Goal: Check status: Check status

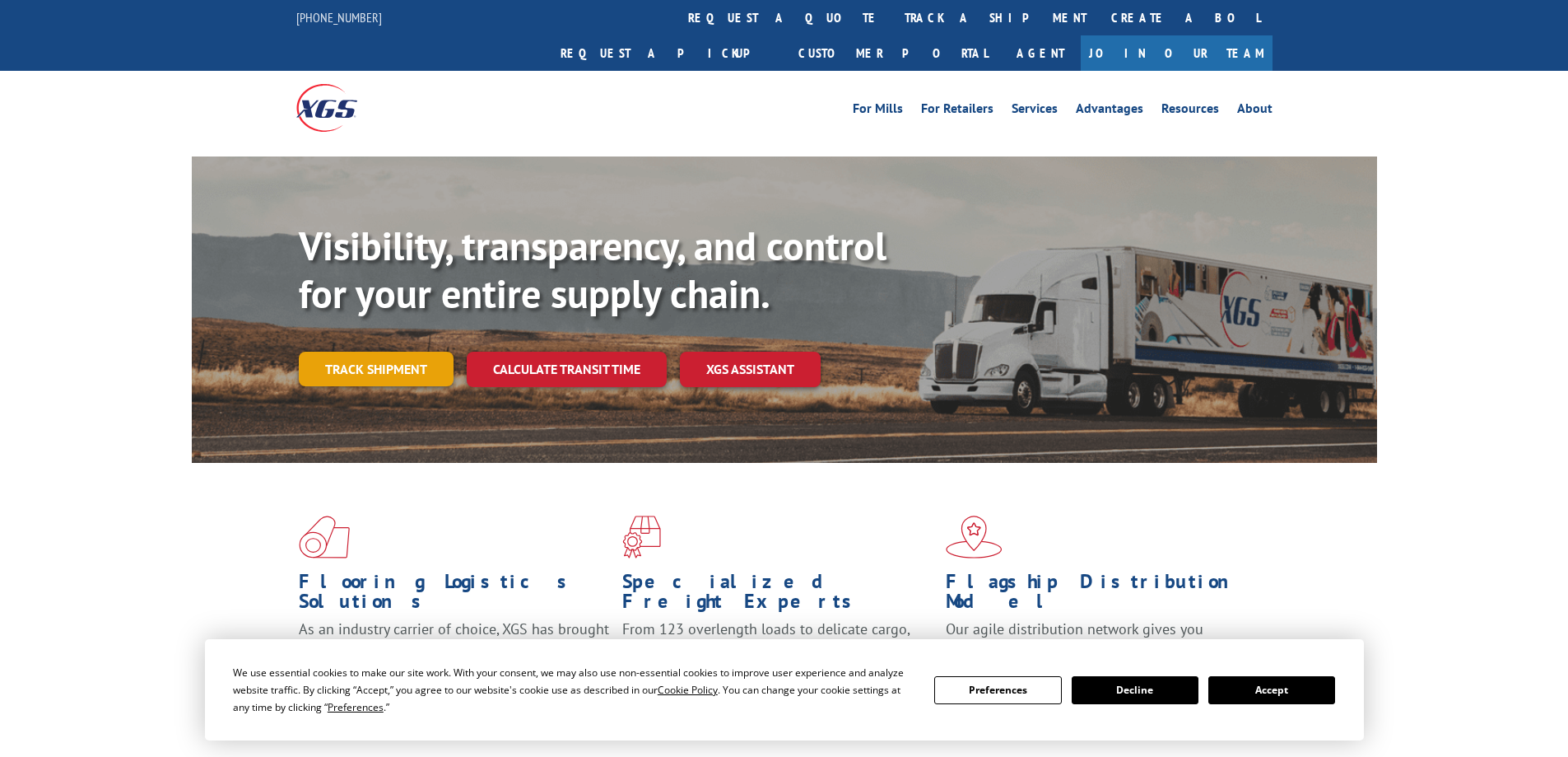
click at [344, 352] on link "Track shipment" at bounding box center [376, 368] width 155 height 34
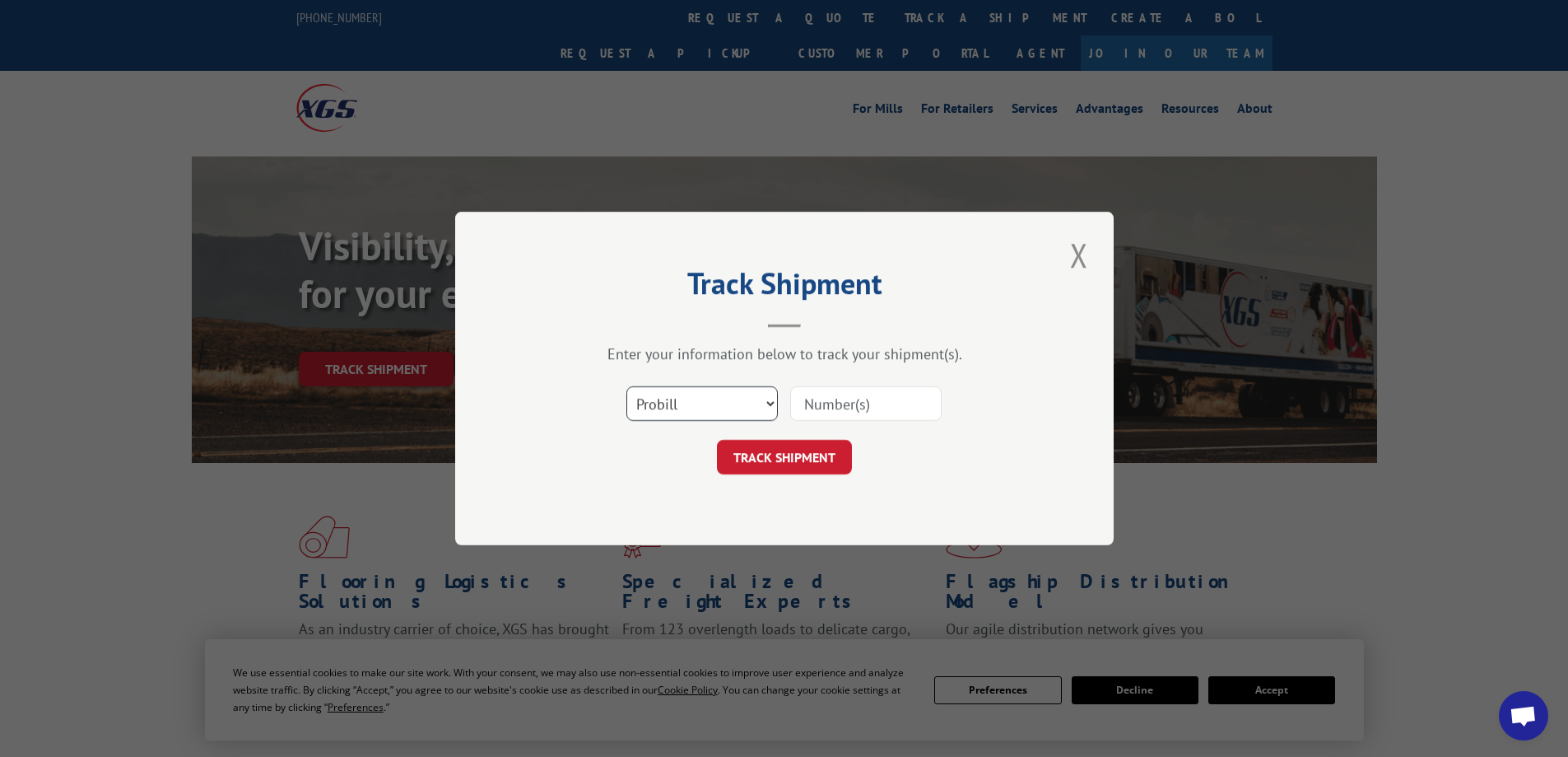
click at [710, 409] on select "Select category... Probill BOL PO" at bounding box center [702, 403] width 151 height 34
select select "bol"
click at [627, 386] on select "Select category... Probill BOL PO" at bounding box center [702, 403] width 151 height 34
click at [805, 411] on input at bounding box center [866, 403] width 151 height 34
type input "3347503"
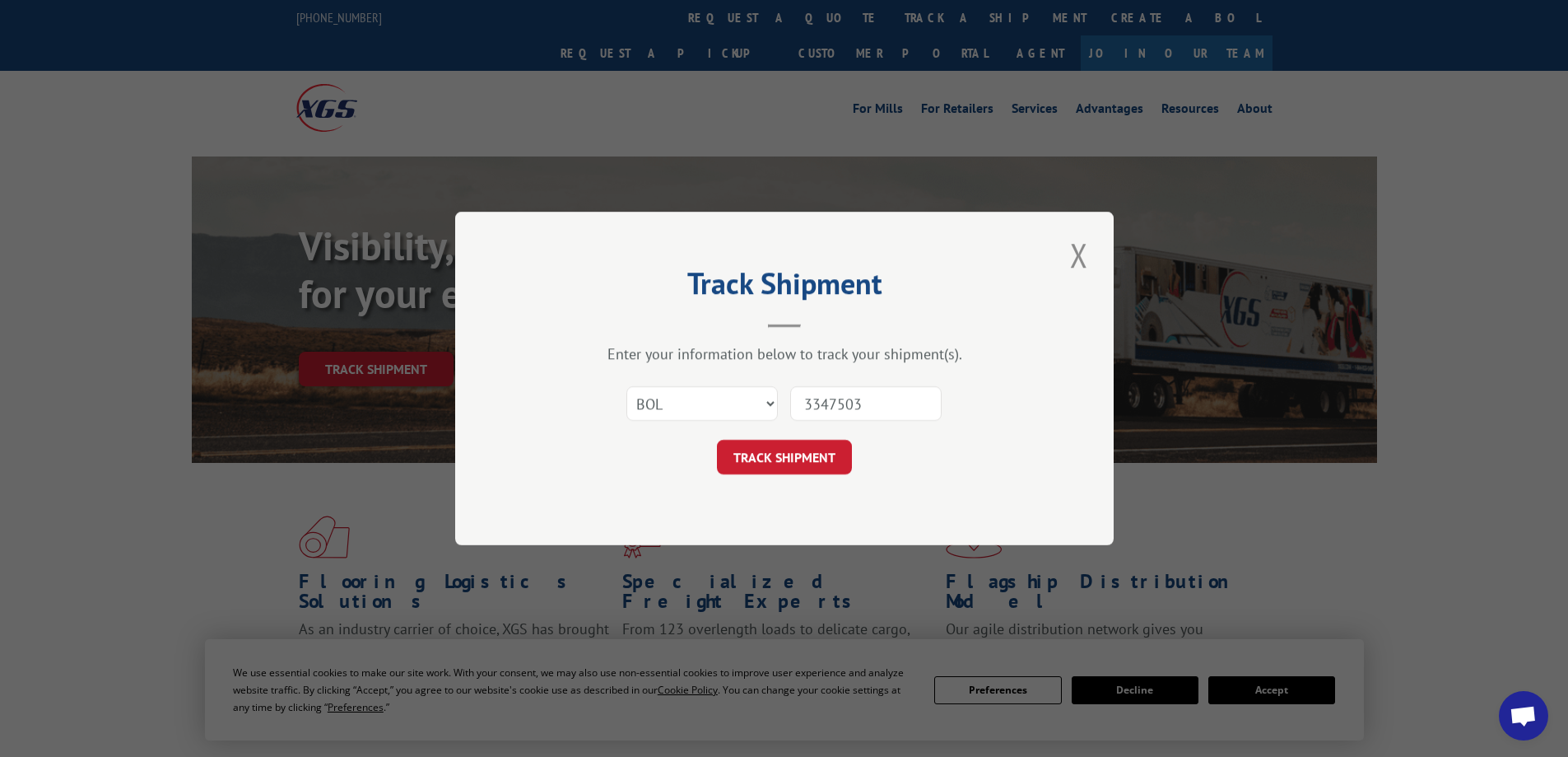
click button "TRACK SHIPMENT" at bounding box center [785, 456] width 135 height 34
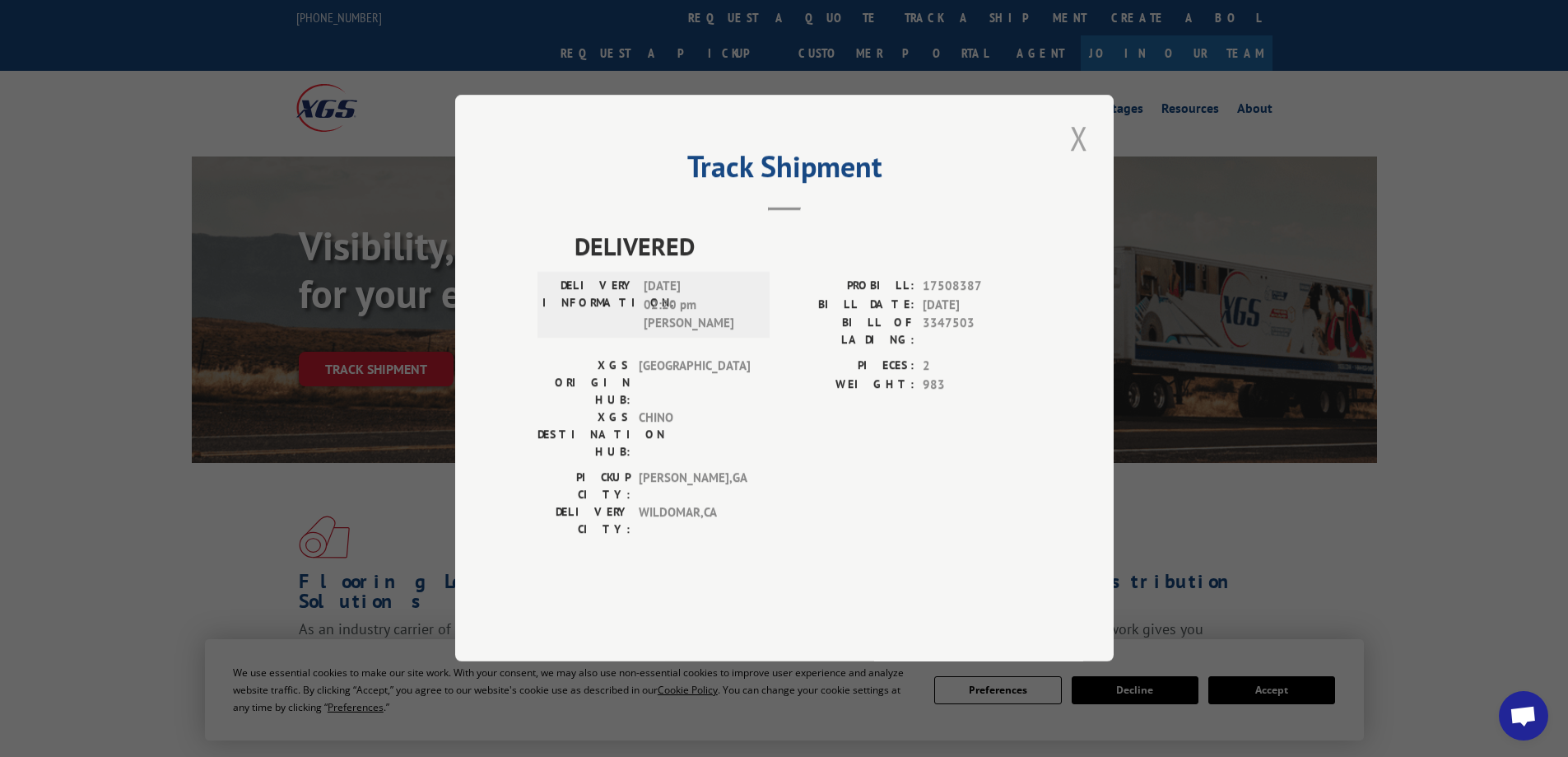
click at [1073, 161] on button "Close modal" at bounding box center [1079, 138] width 28 height 46
